Goal: Transaction & Acquisition: Book appointment/travel/reservation

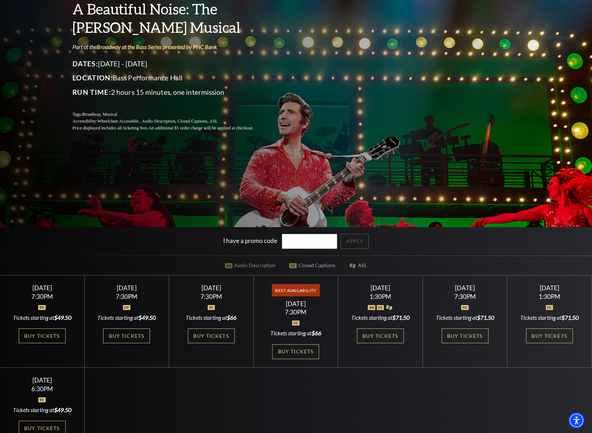
scroll to position [119, 0]
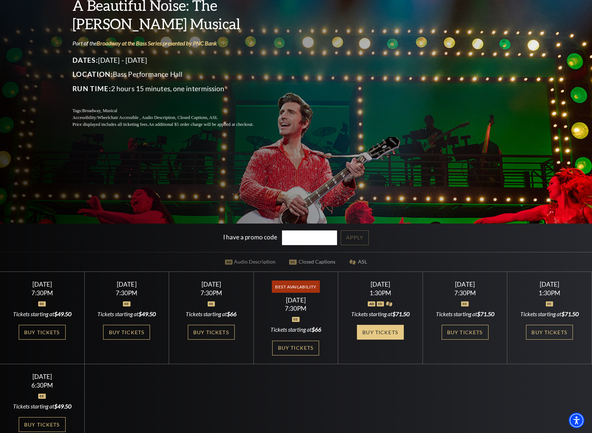
drag, startPoint x: 386, startPoint y: 332, endPoint x: 390, endPoint y: 332, distance: 4.0
click at [386, 332] on link "Buy Tickets" at bounding box center [380, 332] width 47 height 15
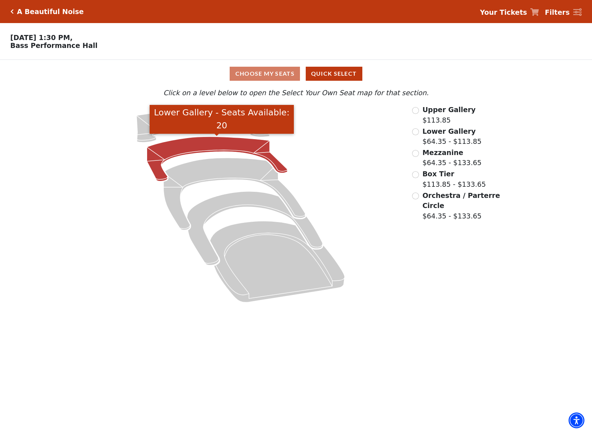
click at [217, 141] on icon "Lower Gallery - Seats Available: 20" at bounding box center [217, 159] width 141 height 45
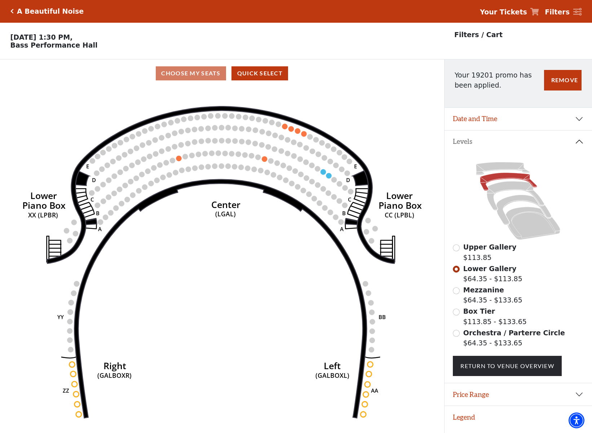
scroll to position [15, 0]
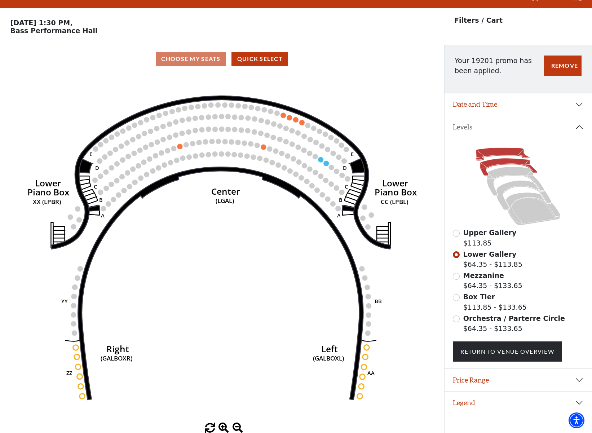
click at [499, 150] on icon at bounding box center [503, 153] width 54 height 13
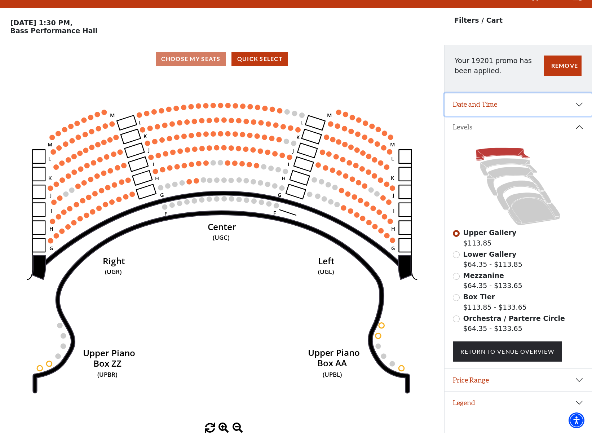
click at [496, 107] on button "Date and Time" at bounding box center [518, 104] width 148 height 22
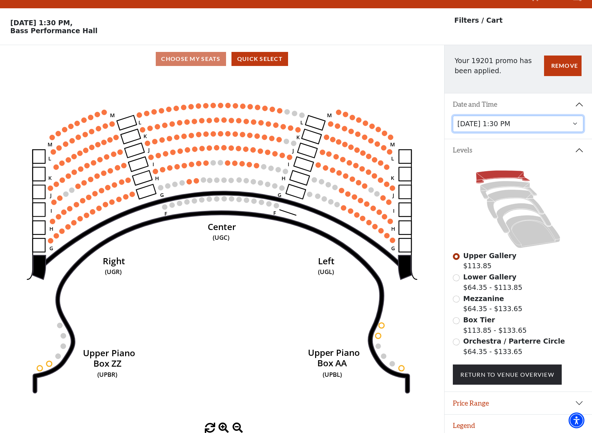
click at [502, 124] on select "Tuesday, October 28 at 7:30 PM Wednesday, October 29 at 7:30 PM Thursday, Octob…" at bounding box center [518, 124] width 130 height 16
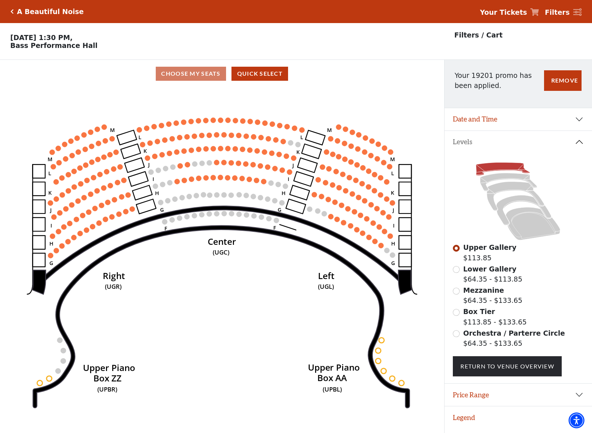
scroll to position [15, 0]
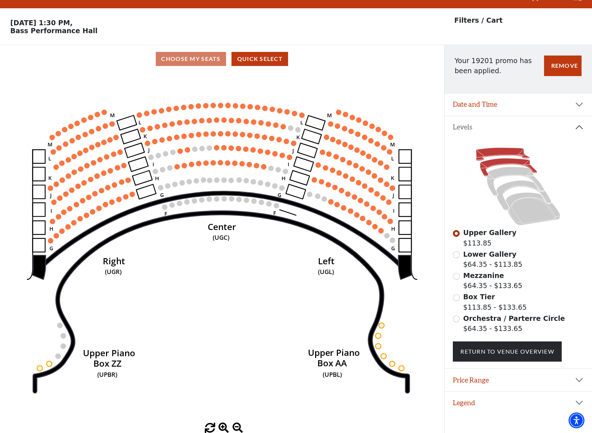
click at [495, 163] on icon at bounding box center [508, 167] width 57 height 18
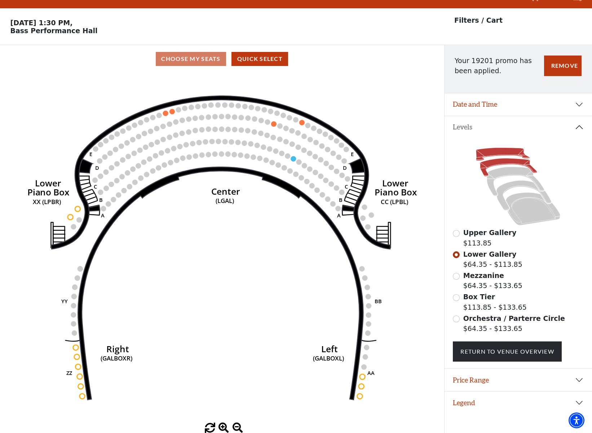
click at [504, 149] on icon at bounding box center [503, 153] width 54 height 13
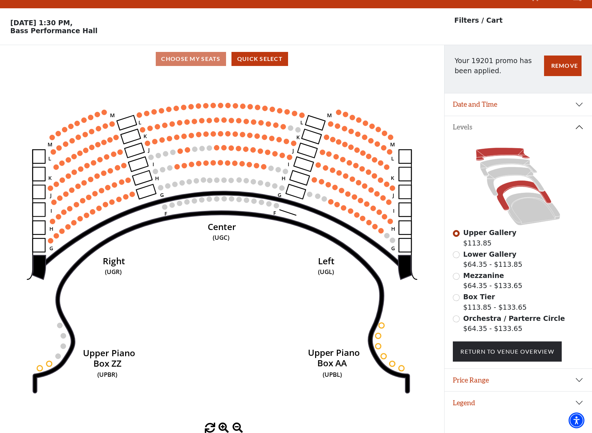
click at [517, 185] on icon at bounding box center [523, 195] width 55 height 30
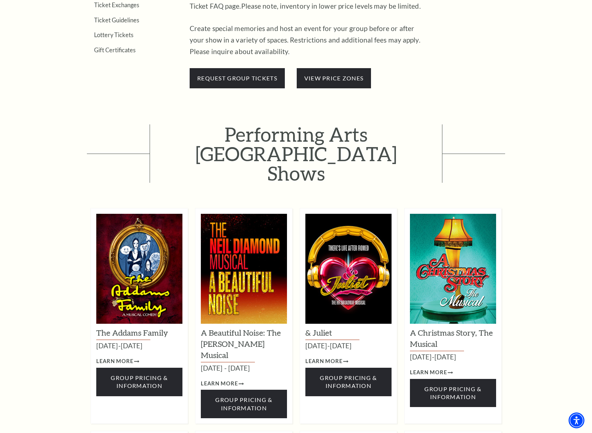
scroll to position [350, 0]
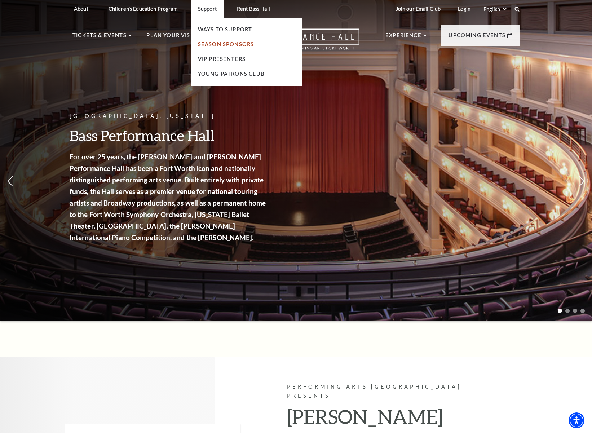
click at [226, 41] on link "Season Sponsors" at bounding box center [226, 44] width 56 height 6
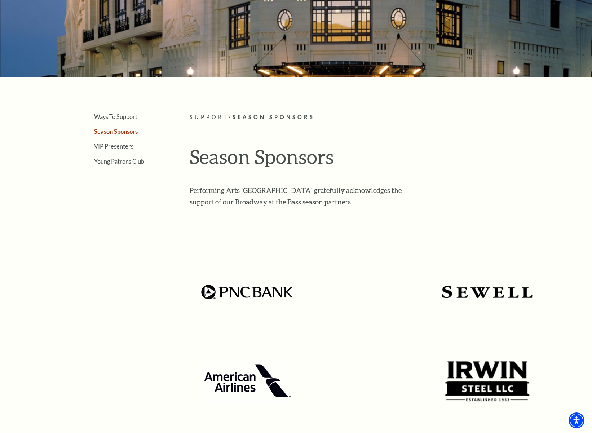
scroll to position [171, 0]
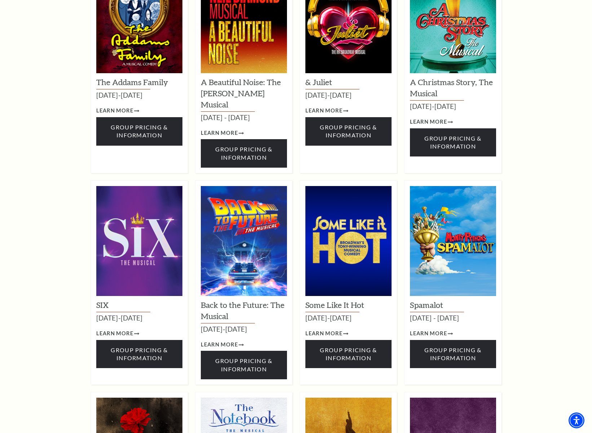
scroll to position [608, 0]
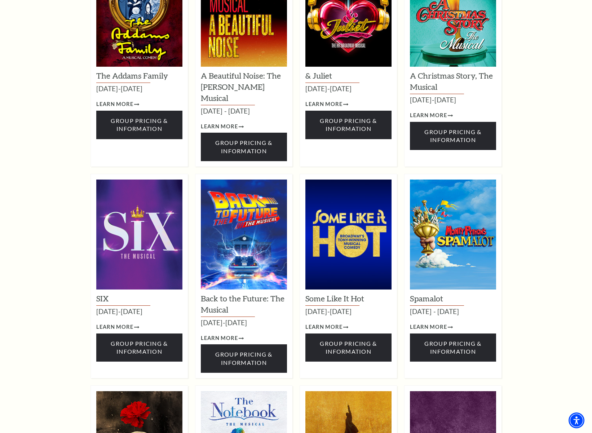
click at [459, 206] on img at bounding box center [453, 235] width 86 height 110
click at [465, 340] on span "Group Pricing & Information" at bounding box center [452, 347] width 57 height 15
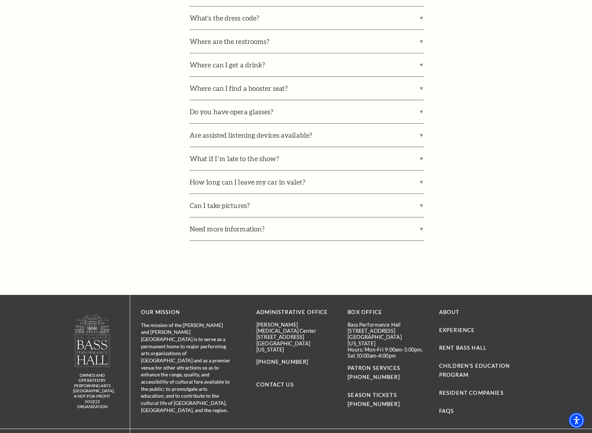
scroll to position [630, 0]
click at [421, 227] on label "Need more information?" at bounding box center [307, 228] width 234 height 23
click at [0, 0] on input "Need more information?" at bounding box center [0, 0] width 0 height 0
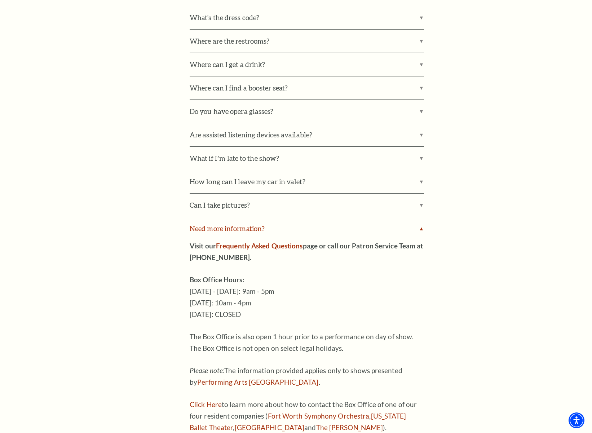
click at [421, 227] on label "Need more information?" at bounding box center [307, 228] width 234 height 23
click at [0, 0] on input "Need more information?" at bounding box center [0, 0] width 0 height 0
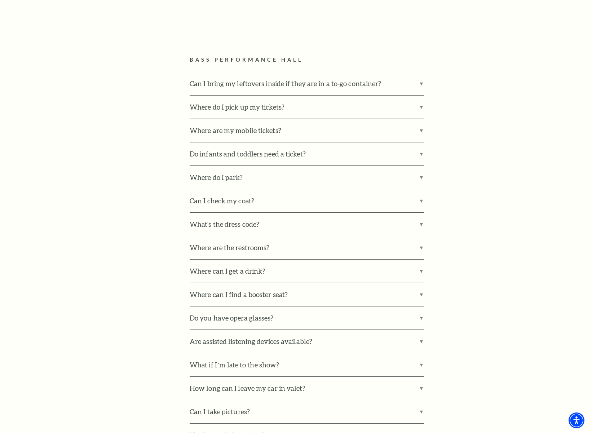
scroll to position [426, 0]
